Goal: Information Seeking & Learning: Learn about a topic

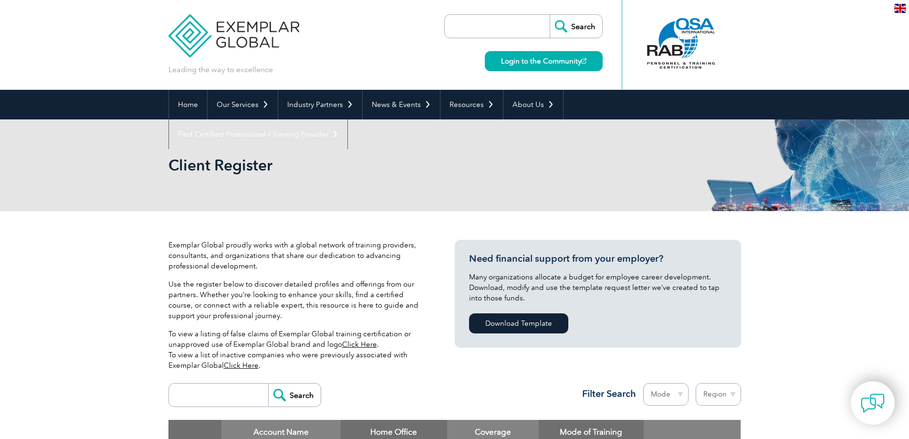
click at [520, 24] on input "search" at bounding box center [500, 26] width 100 height 23
type input "lead auditor courses"
click at [550, 15] on input "Search" at bounding box center [576, 26] width 52 height 23
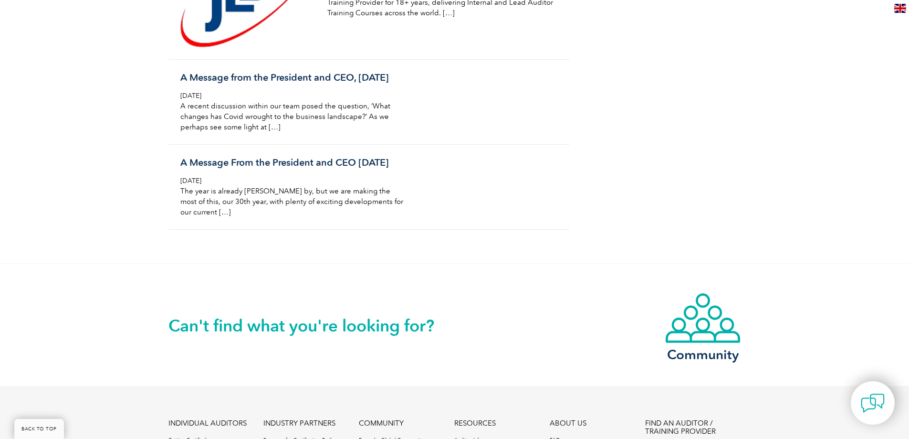
scroll to position [1289, 0]
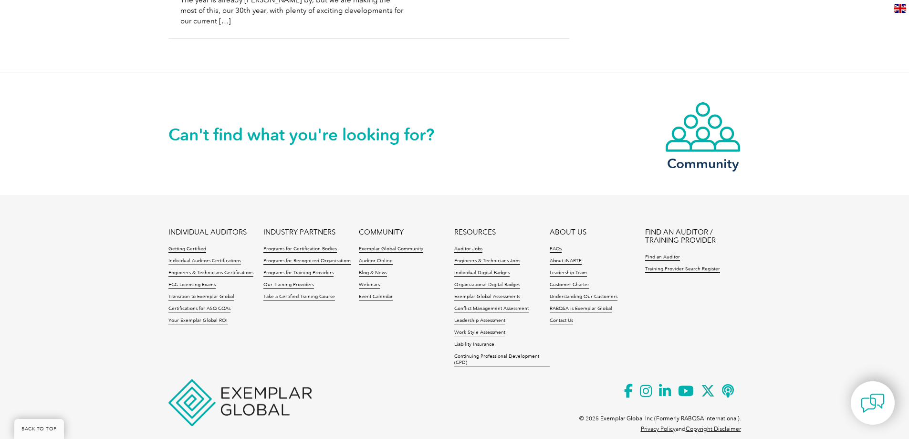
click at [186, 264] on link "Individual Auditors Certifications" at bounding box center [204, 261] width 73 height 7
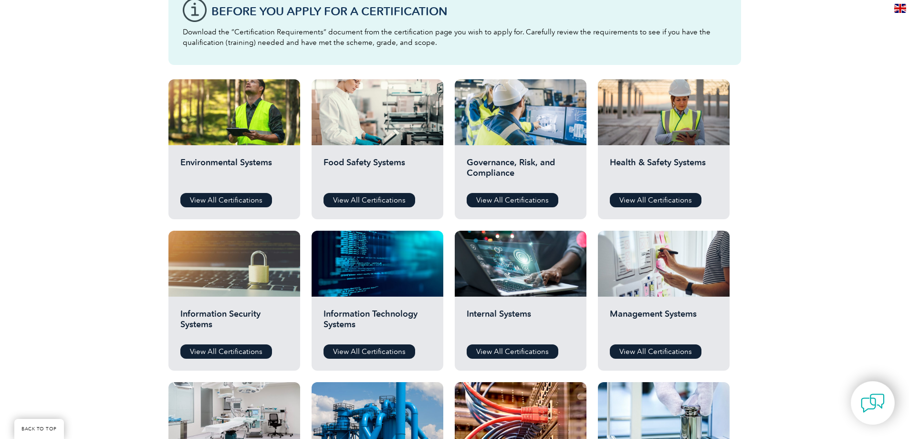
scroll to position [286, 0]
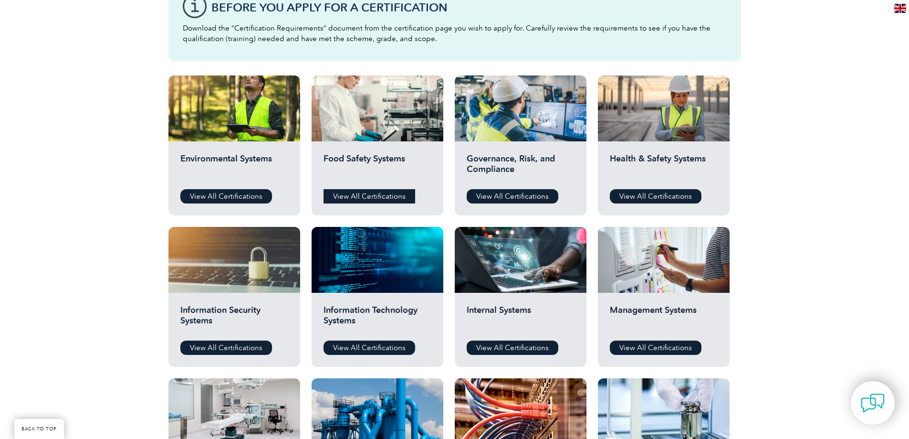
click at [378, 197] on link "View All Certifications" at bounding box center [370, 196] width 92 height 14
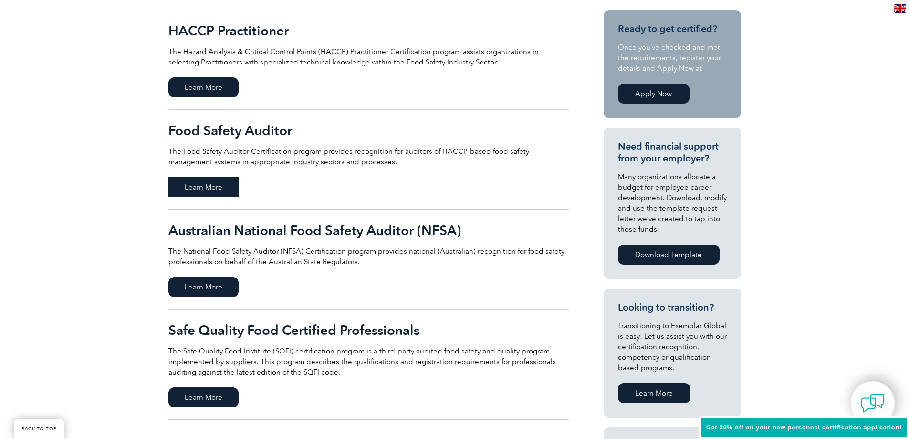
scroll to position [239, 0]
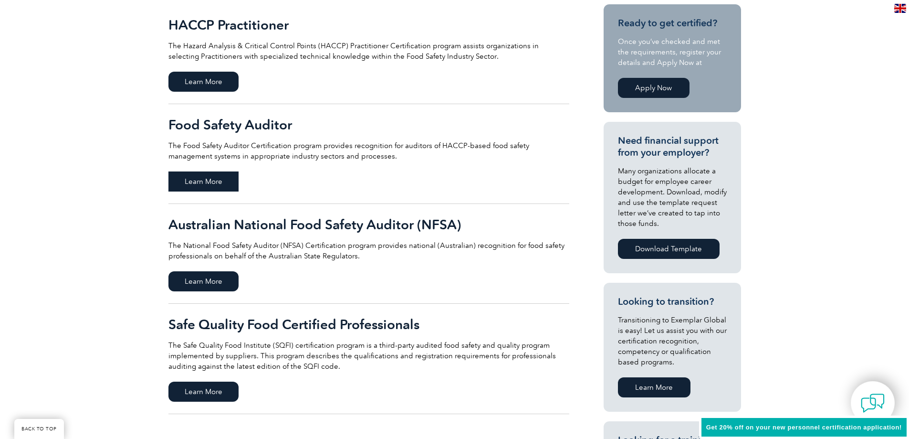
click at [214, 179] on span "Learn More" at bounding box center [203, 181] width 70 height 20
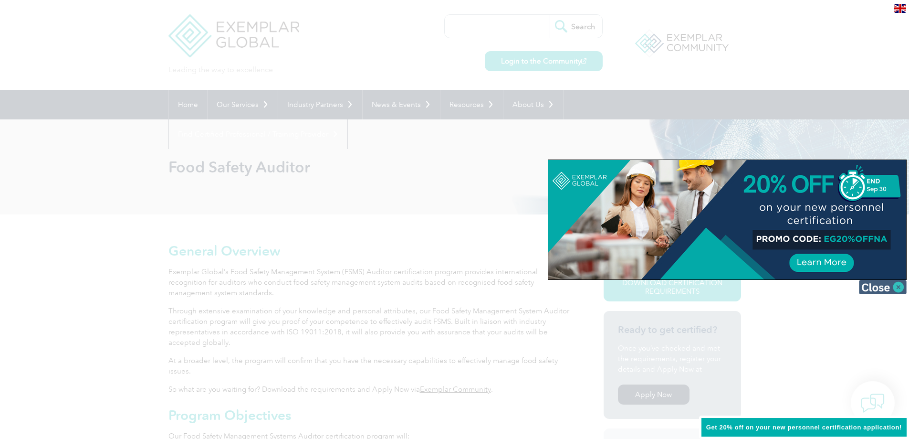
click at [883, 284] on img at bounding box center [883, 287] width 48 height 14
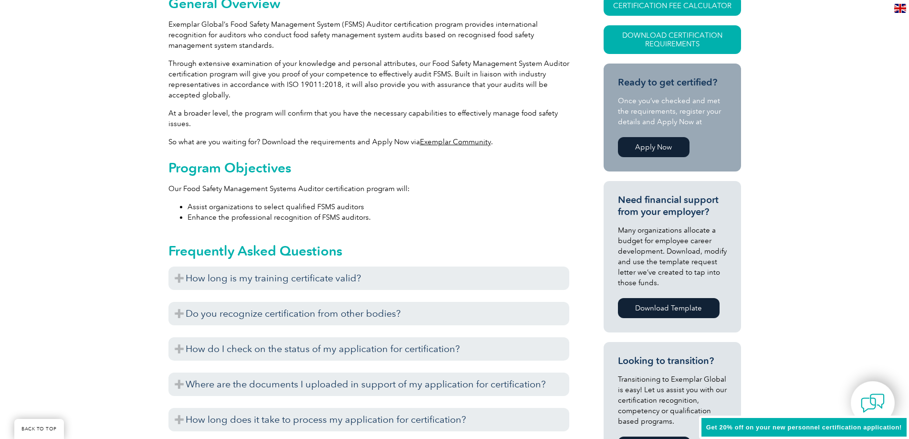
scroll to position [286, 0]
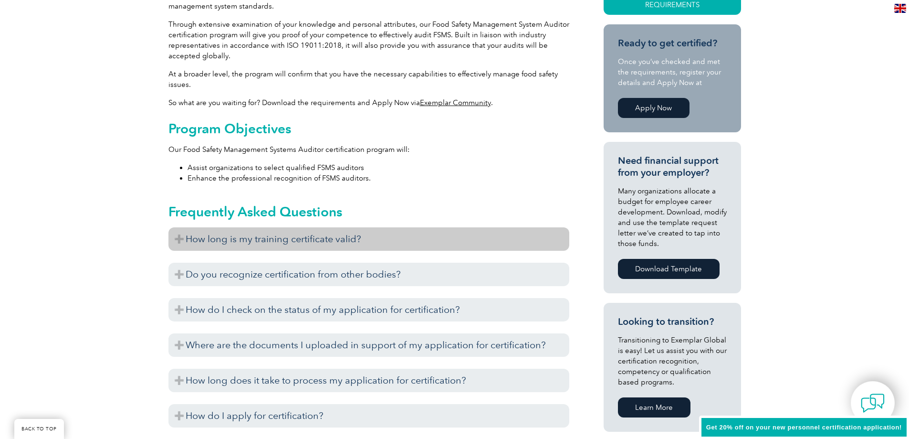
click at [344, 234] on h3 "How long is my training certificate valid?" at bounding box center [368, 238] width 401 height 23
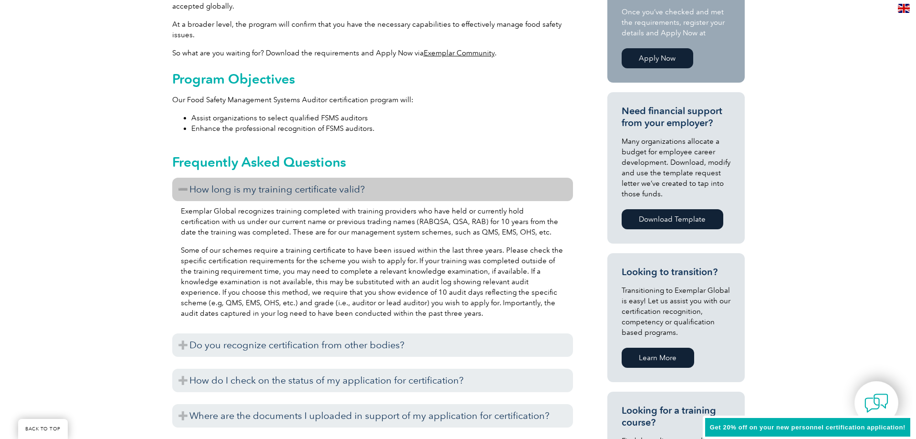
scroll to position [2, 0]
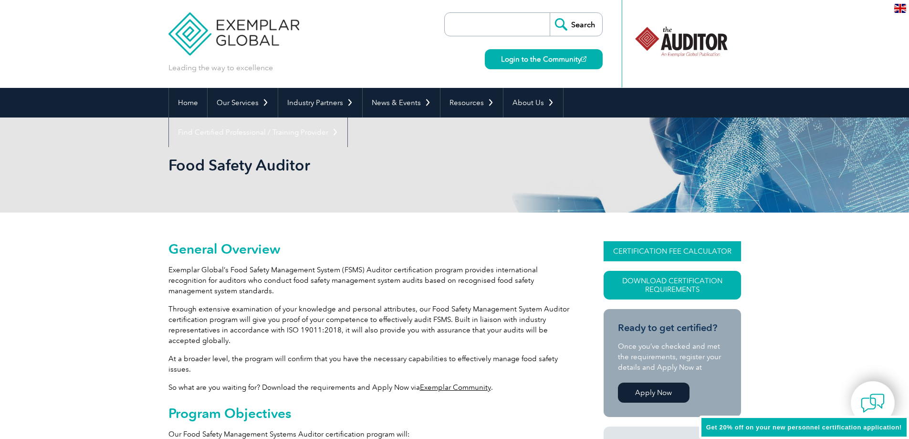
click at [676, 252] on link "CERTIFICATION FEE CALCULATOR" at bounding box center [672, 251] width 137 height 20
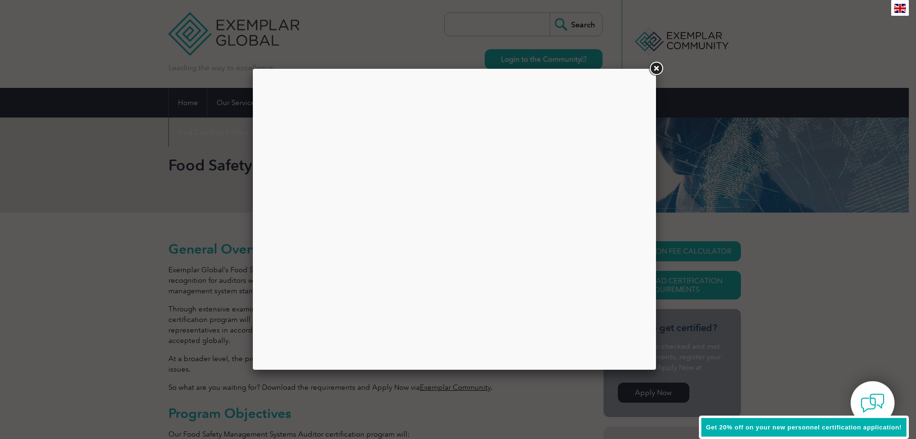
click at [658, 68] on link at bounding box center [656, 68] width 17 height 17
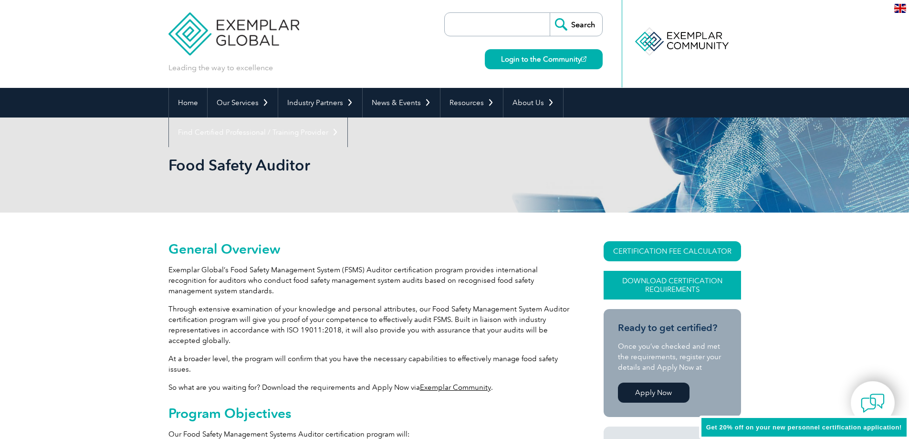
click at [675, 284] on link "Download Certification Requirements" at bounding box center [672, 285] width 137 height 29
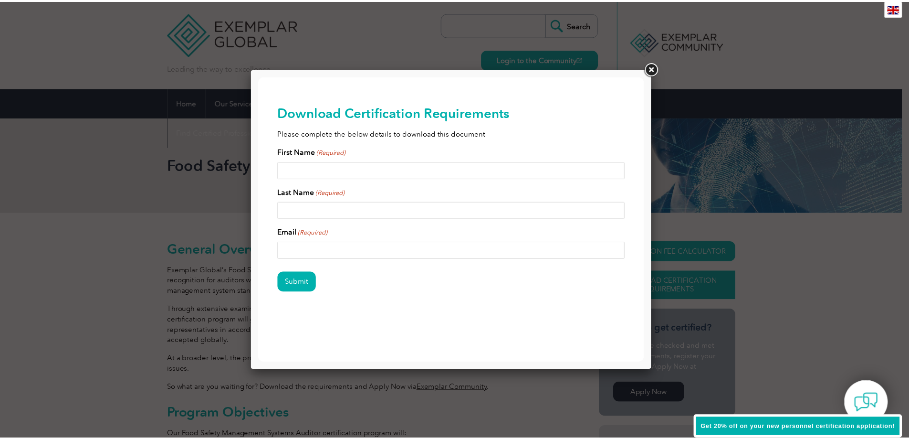
scroll to position [0, 0]
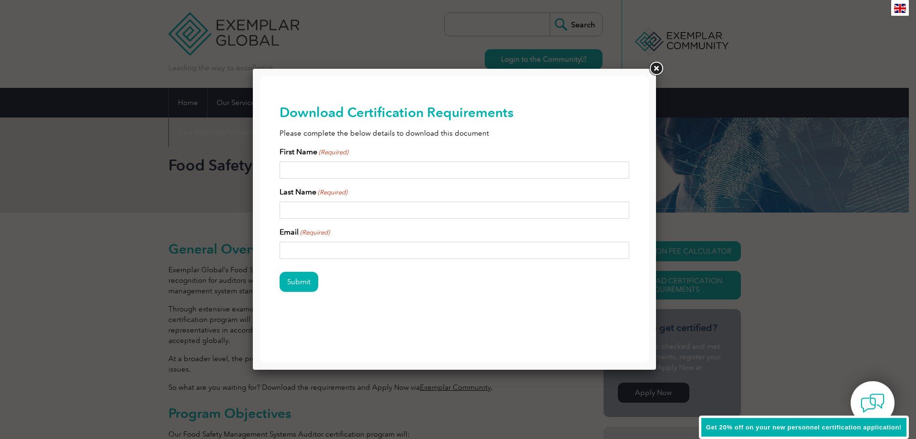
click at [659, 68] on link at bounding box center [656, 68] width 17 height 17
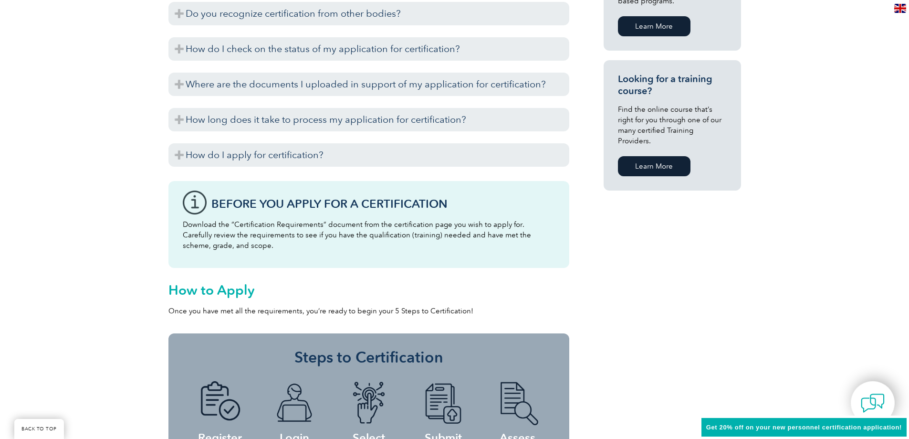
scroll to position [670, 0]
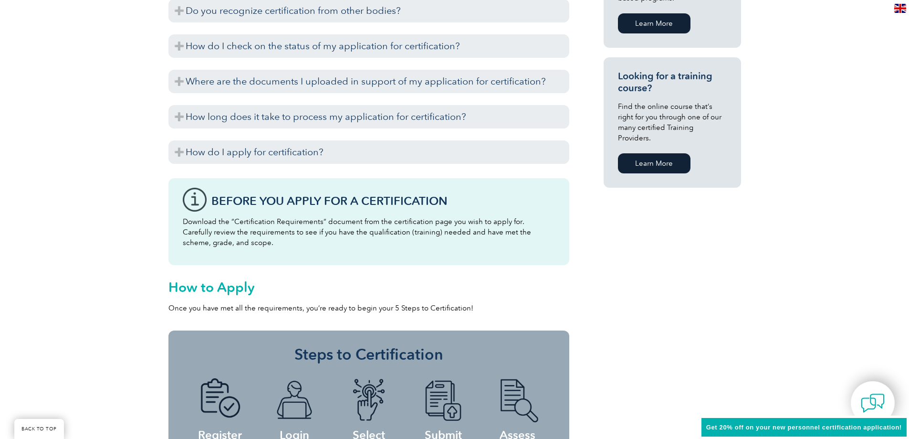
click at [664, 153] on link "Learn More" at bounding box center [654, 163] width 73 height 20
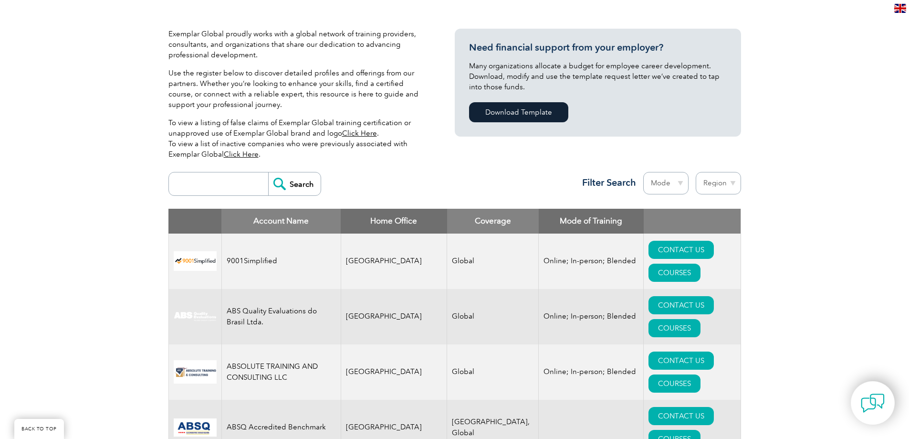
scroll to position [239, 0]
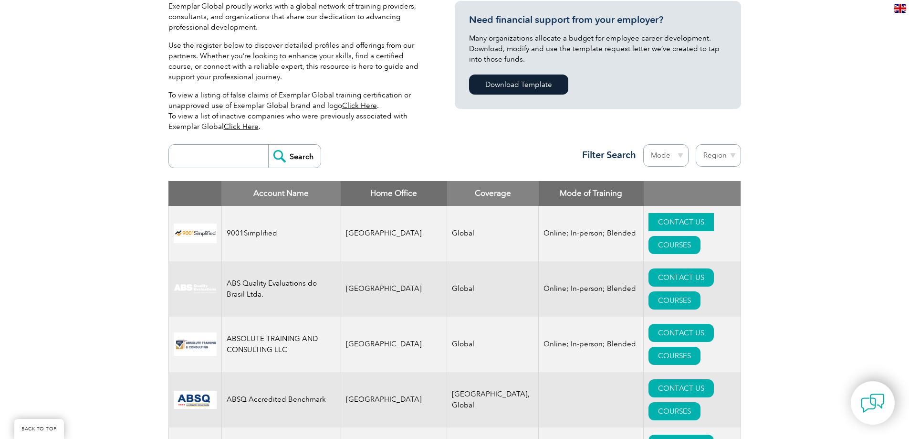
click at [655, 221] on link "CONTACT US" at bounding box center [681, 222] width 65 height 18
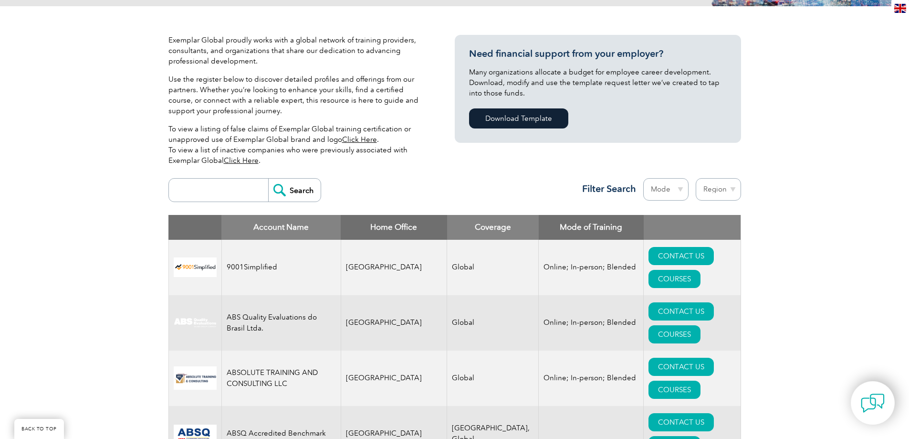
scroll to position [0, 0]
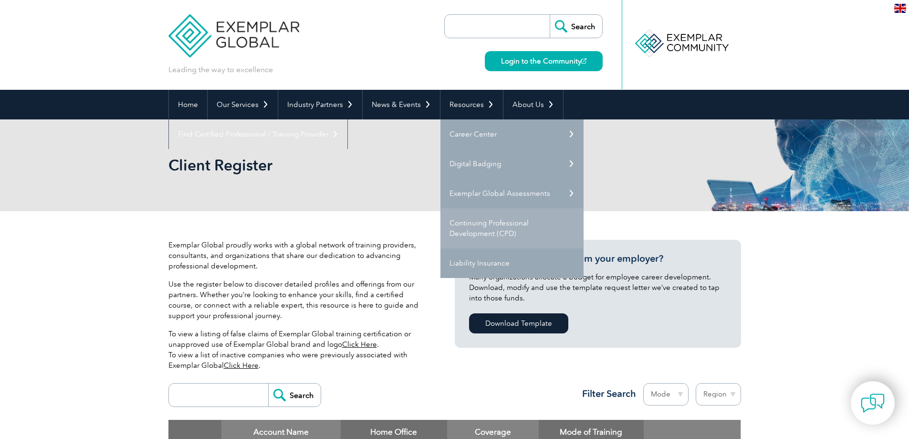
click at [468, 225] on link "Continuing Professional Development (CPD)" at bounding box center [512, 228] width 143 height 40
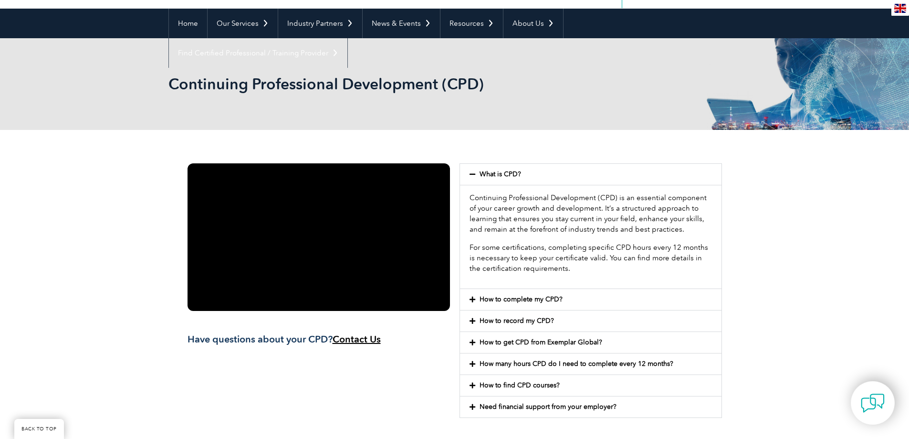
scroll to position [95, 0]
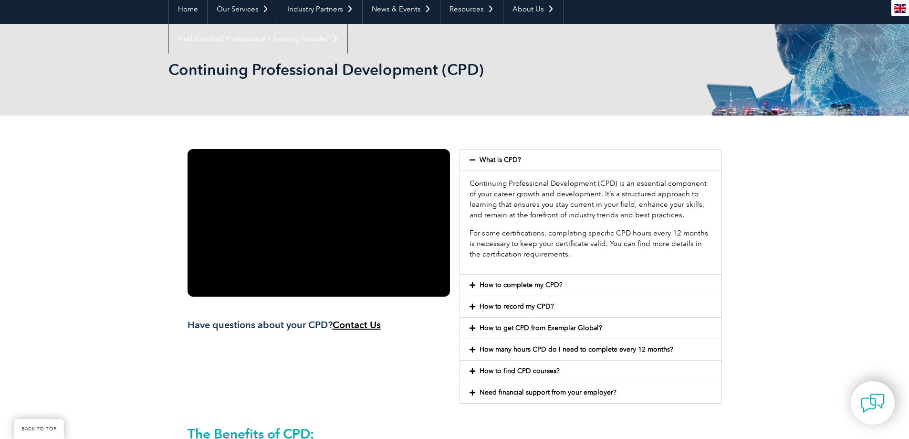
click at [519, 325] on link "How to get CPD from Exemplar Global?" at bounding box center [541, 328] width 123 height 8
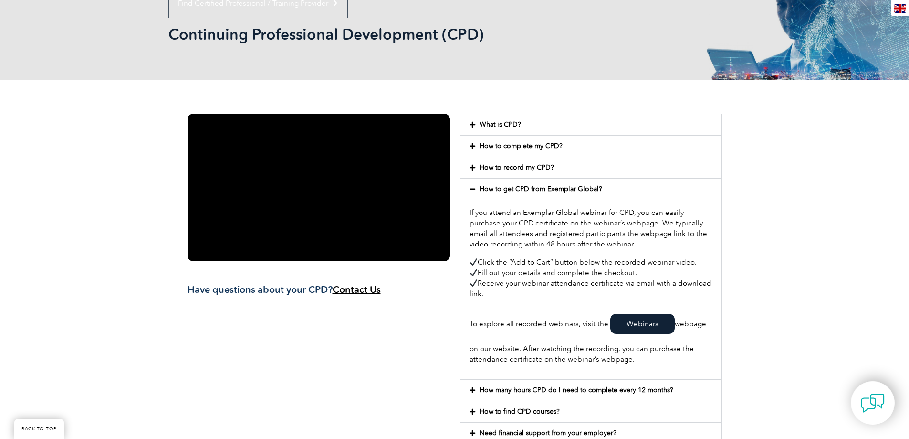
scroll to position [191, 0]
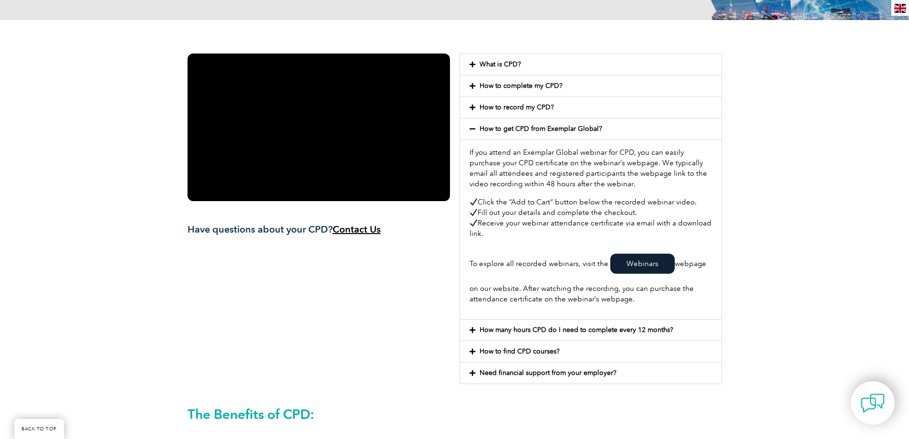
click at [525, 328] on link "How many hours CPD do I need to complete every 12 months?" at bounding box center [577, 329] width 194 height 8
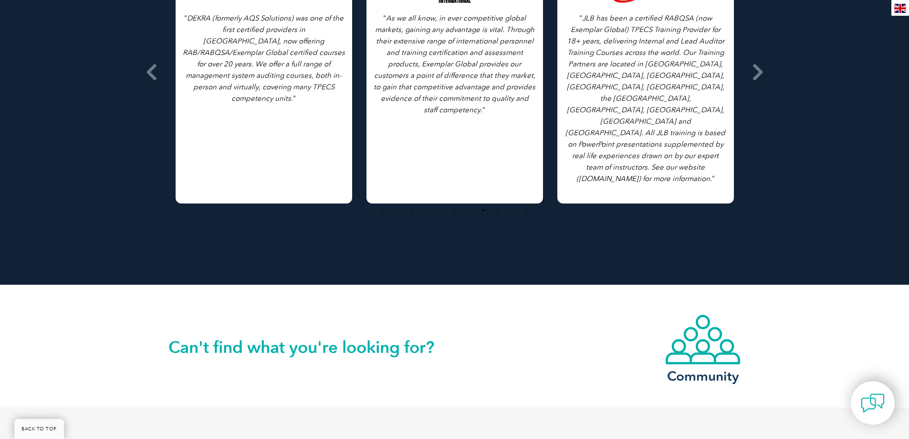
scroll to position [1281, 0]
